Goal: Book appointment/travel/reservation

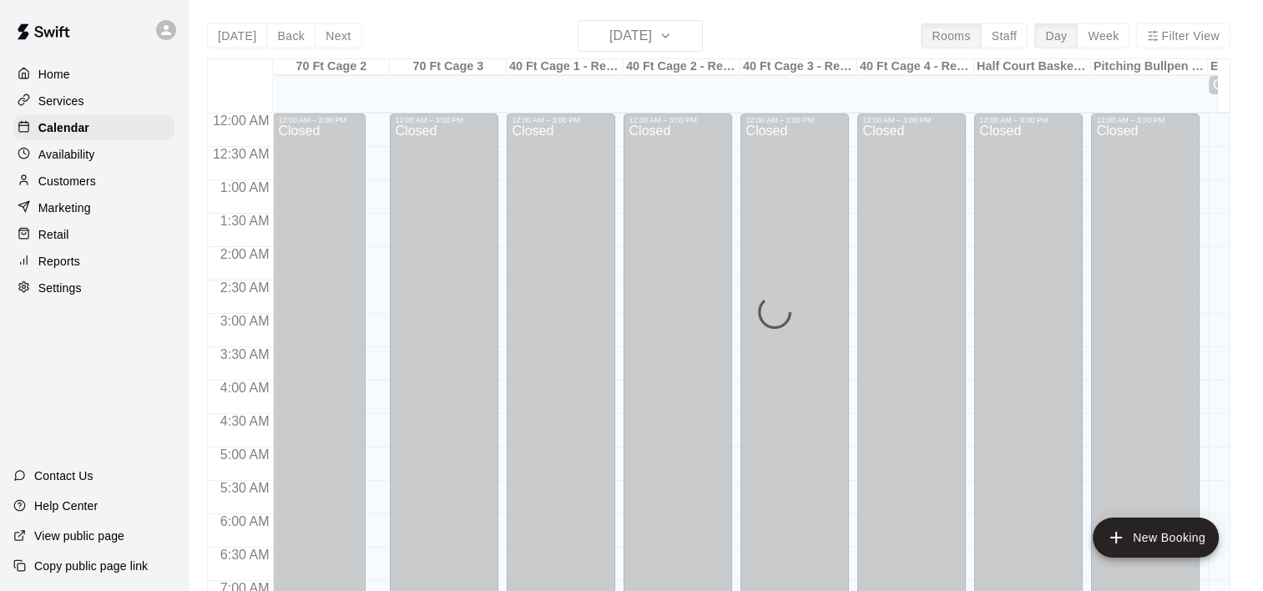
scroll to position [1040, 0]
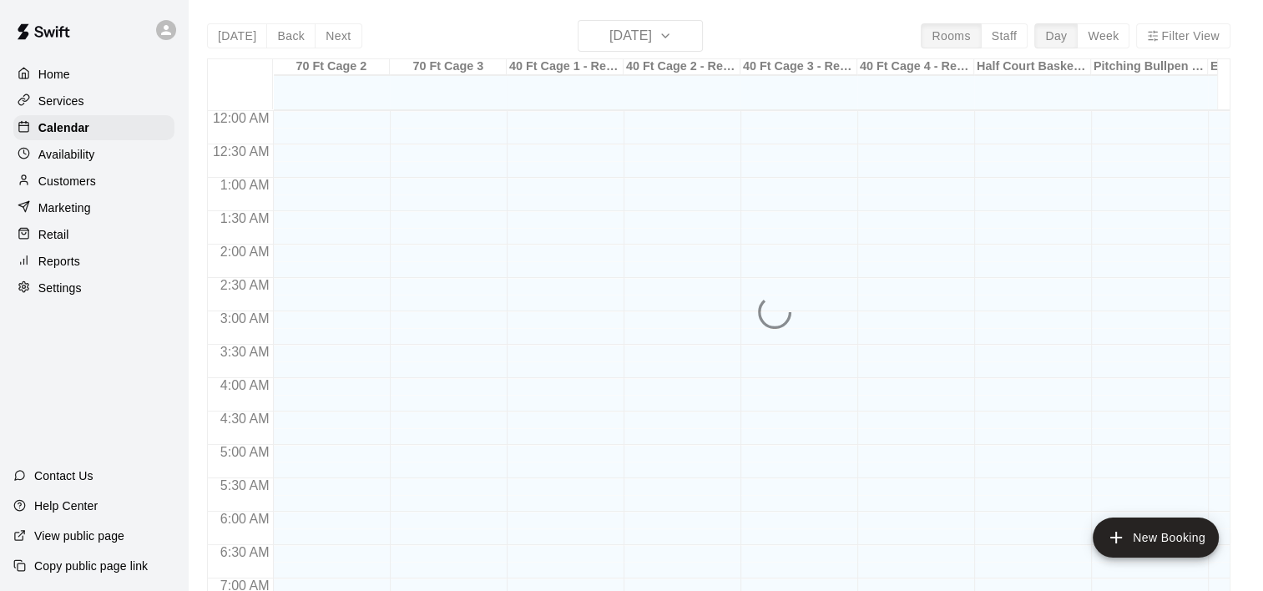
scroll to position [1052, 0]
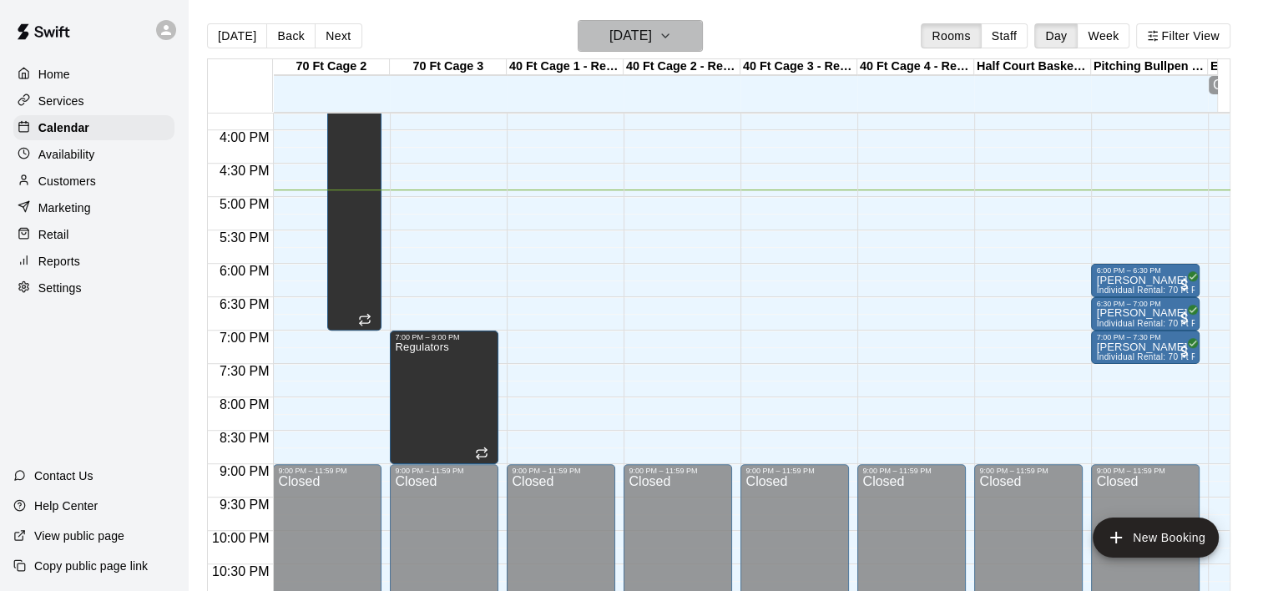
click at [668, 36] on icon "button" at bounding box center [665, 35] width 7 height 3
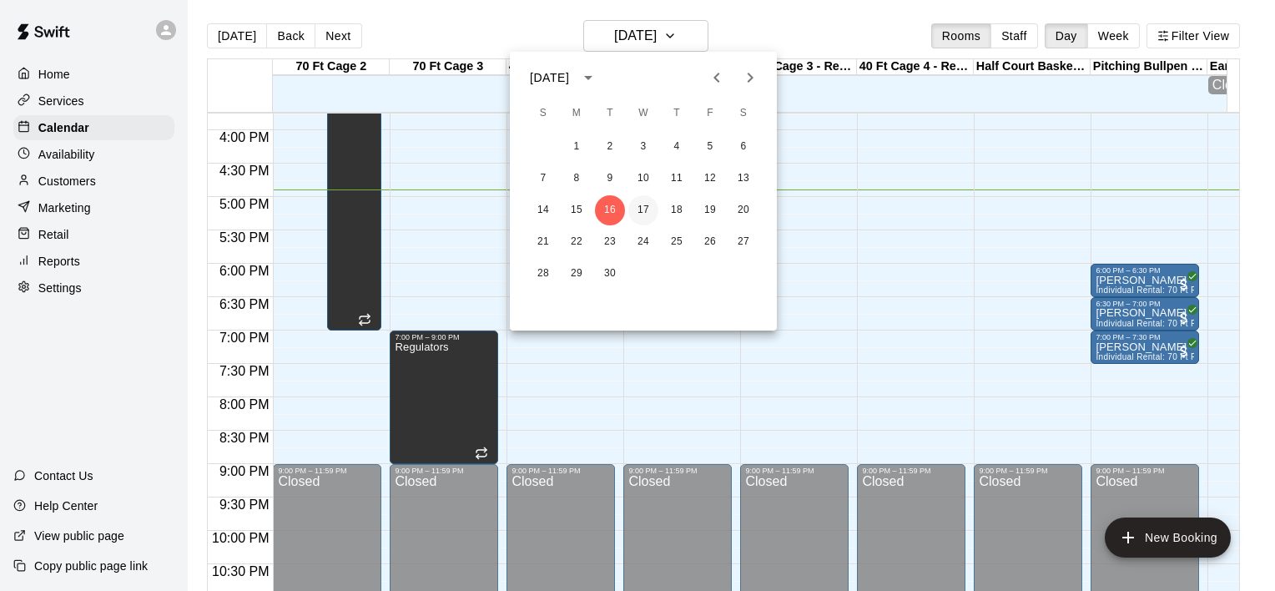
click at [641, 206] on button "17" at bounding box center [643, 210] width 30 height 30
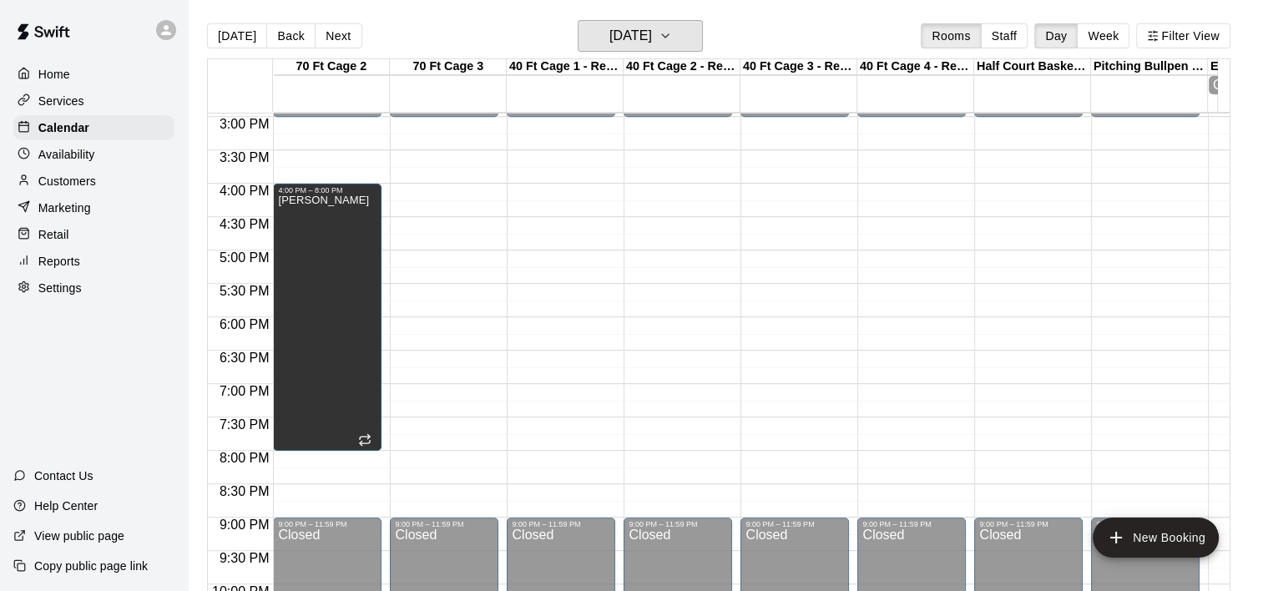
scroll to position [998, 0]
click at [668, 36] on icon "button" at bounding box center [665, 35] width 7 height 3
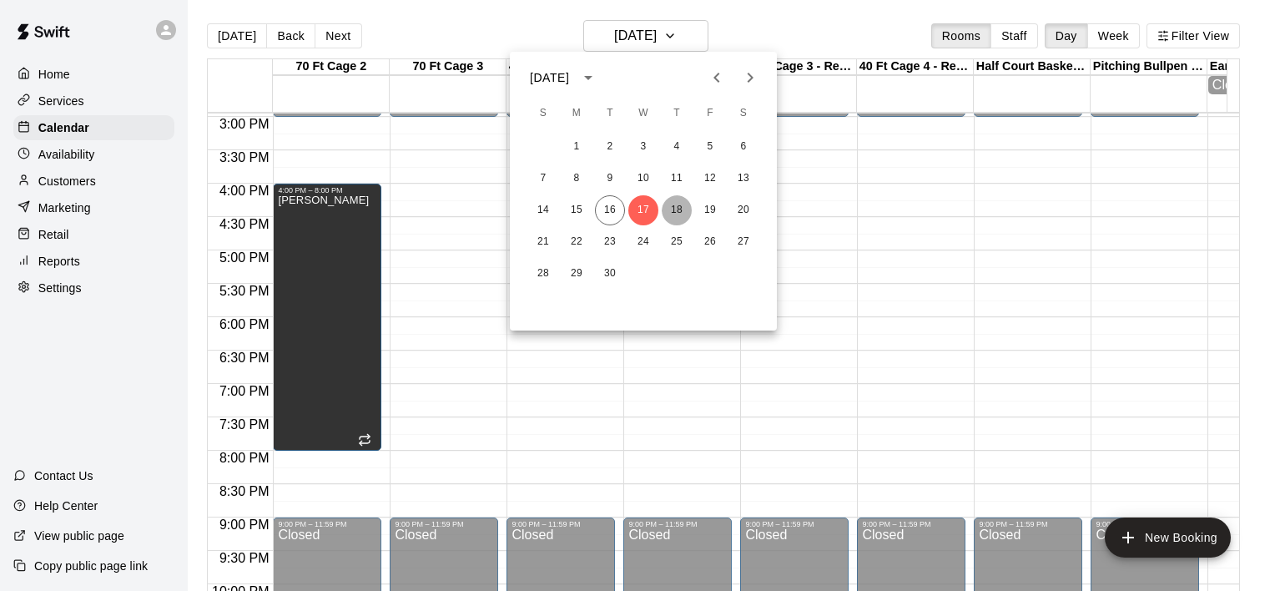
click at [679, 209] on button "18" at bounding box center [677, 210] width 30 height 30
